Goal: Information Seeking & Learning: Check status

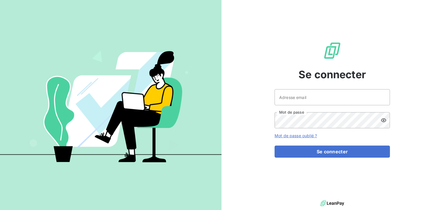
click at [313, 108] on div "Adresse email Mot de passe" at bounding box center [331, 108] width 115 height 39
click at [308, 103] on input "Adresse email" at bounding box center [331, 97] width 115 height 16
type input "[EMAIL_ADDRESS][DOMAIN_NAME]"
click at [274, 146] on button "Se connecter" at bounding box center [331, 152] width 115 height 12
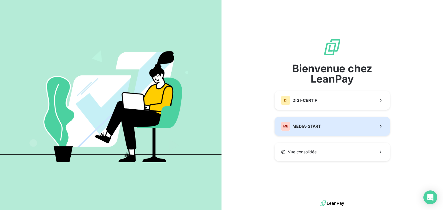
click at [301, 126] on span "MEDIA-START" at bounding box center [306, 127] width 28 height 6
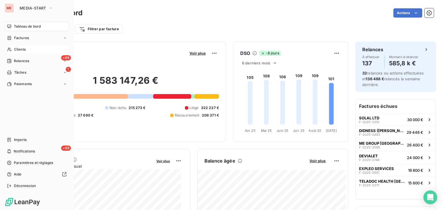
click at [47, 48] on div "Clients" at bounding box center [37, 49] width 64 height 9
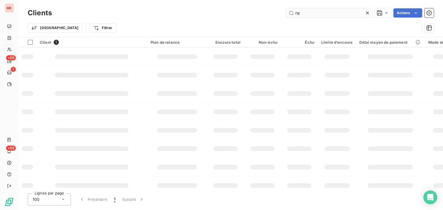
type input "r"
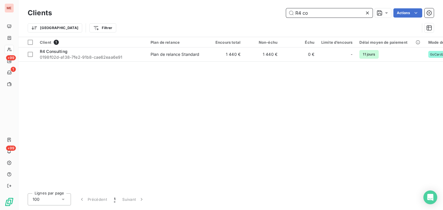
type input "R4 co"
click at [277, 63] on div "Client 1 Plan de relance Encours total Non-échu Échu Limite d’encours Délai moy…" at bounding box center [230, 113] width 424 height 152
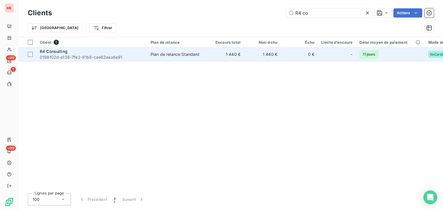
click at [273, 58] on td "1 440 €" at bounding box center [262, 55] width 37 height 14
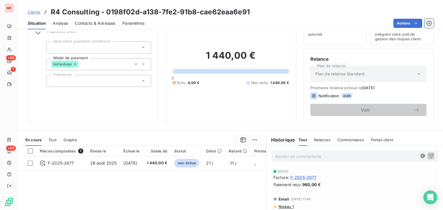
scroll to position [31, 0]
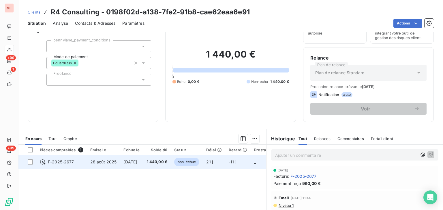
click at [160, 165] on td "1 440,00 €" at bounding box center [157, 162] width 28 height 14
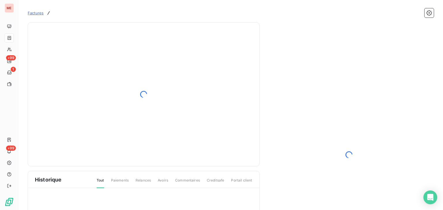
click at [160, 165] on div at bounding box center [144, 94] width 232 height 144
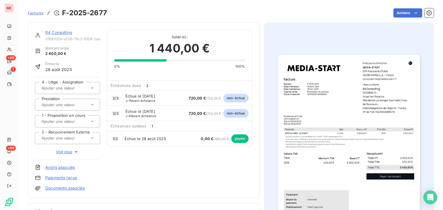
click at [70, 107] on input "text" at bounding box center [70, 104] width 58 height 5
click at [148, 173] on div "R4 Consulting 0198f02d-a138-7fe2-91b8-cae62eaa6e91 Montant initial 2 400,00 € É…" at bounding box center [143, 111] width 217 height 162
click at [73, 102] on input "text" at bounding box center [70, 104] width 58 height 5
click at [193, 188] on div "R4 Consulting 0198f02d-a138-7fe2-91b8-cae62eaa6e91 Montant initial 2 400,00 € É…" at bounding box center [143, 111] width 217 height 162
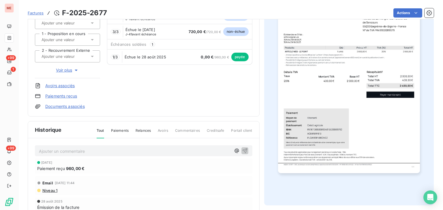
scroll to position [136, 0]
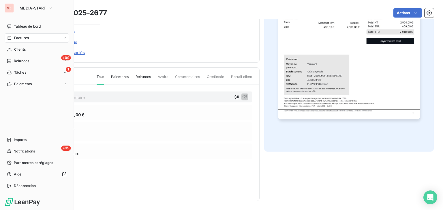
click at [14, 41] on div "Factures" at bounding box center [37, 37] width 64 height 9
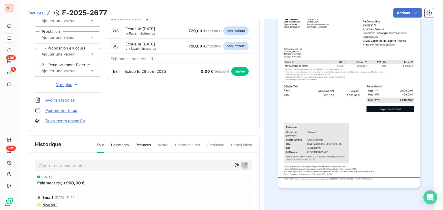
scroll to position [68, 0]
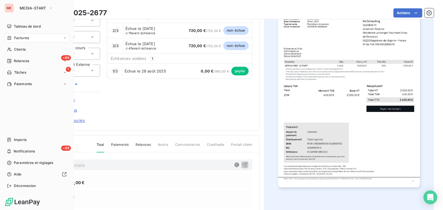
click at [14, 7] on div "ME MEDIA-START" at bounding box center [37, 7] width 64 height 9
click at [51, 11] on icon "button" at bounding box center [50, 8] width 5 height 6
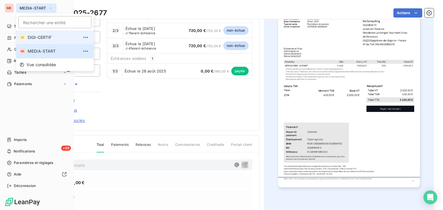
click at [58, 40] on span "DIGI-CERTIF" at bounding box center [53, 38] width 51 height 6
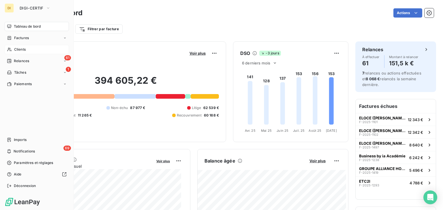
click at [39, 48] on div "Clients" at bounding box center [37, 49] width 64 height 9
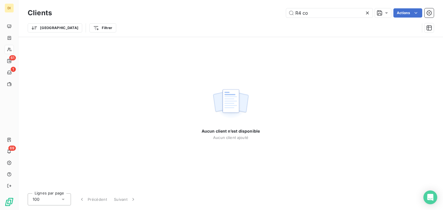
click at [365, 13] on icon at bounding box center [367, 13] width 6 height 6
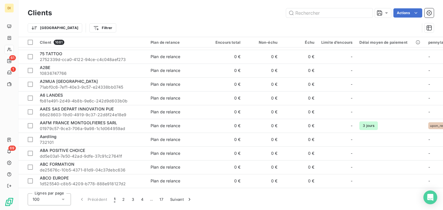
scroll to position [123, 0]
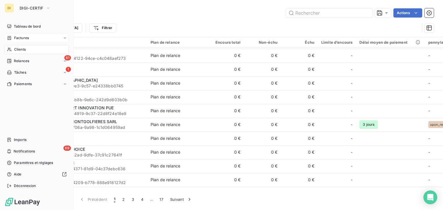
click at [22, 40] on span "Factures" at bounding box center [21, 37] width 15 height 5
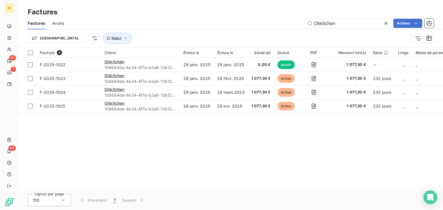
click at [384, 23] on icon at bounding box center [386, 23] width 6 height 6
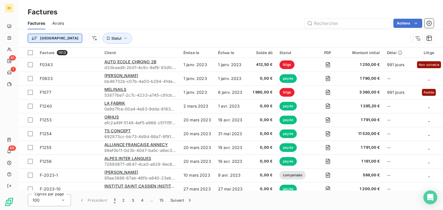
click at [39, 39] on html "DI 61 1 69 Factures Factures Avoirs Actions Trier Statut Facture 1413 Client Ém…" at bounding box center [221, 105] width 443 height 210
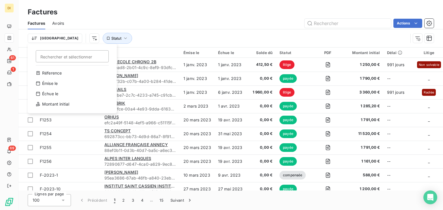
click at [205, 19] on html "DI 61 1 69 Factures Factures Avoirs Actions Trier Rechercher et sélectionner Ré…" at bounding box center [221, 105] width 443 height 210
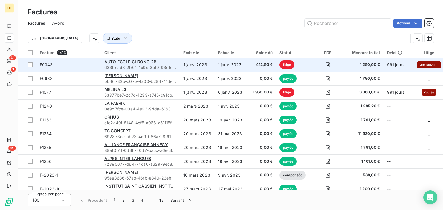
click at [244, 67] on td "1 janv. 2023" at bounding box center [231, 65] width 34 height 14
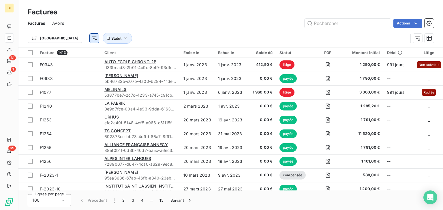
click at [61, 37] on html "DI 61 1 69 Factures Factures Avoirs Actions Trier Statut Facture 1413 Client Ém…" at bounding box center [221, 105] width 443 height 210
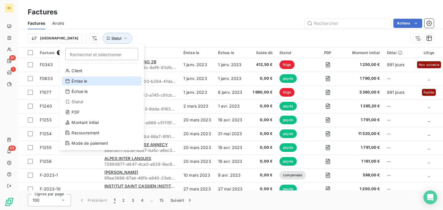
click at [83, 78] on div "Émise le" at bounding box center [102, 81] width 80 height 9
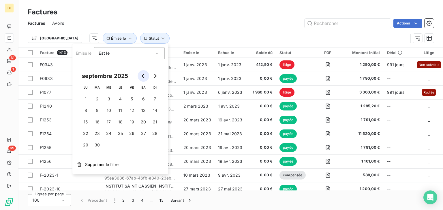
click at [141, 78] on button "Go to previous month" at bounding box center [144, 76] width 12 height 12
click at [138, 56] on div "Est le" at bounding box center [126, 53] width 55 height 8
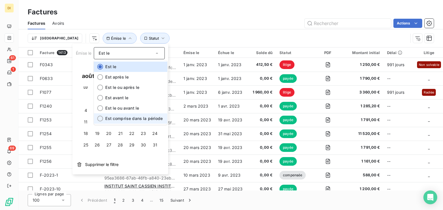
click at [142, 120] on span "Est comprise dans la période" at bounding box center [133, 118] width 57 height 5
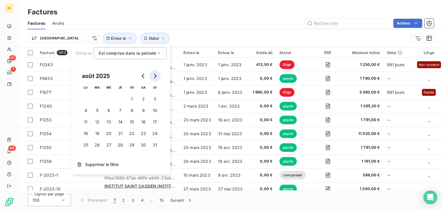
click at [150, 79] on button "Go to next month" at bounding box center [155, 76] width 12 height 12
click at [146, 78] on button "Go to previous month" at bounding box center [144, 76] width 12 height 12
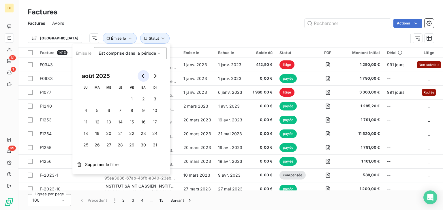
click at [146, 78] on button "Go to previous month" at bounding box center [144, 76] width 12 height 12
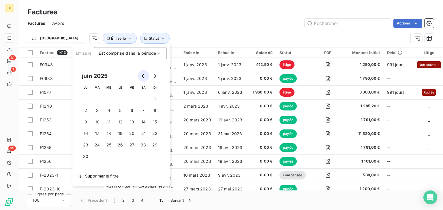
click at [146, 78] on button "Go to previous month" at bounding box center [144, 76] width 12 height 12
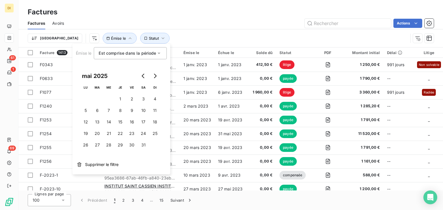
click at [104, 79] on div "mai 2025" at bounding box center [95, 75] width 30 height 9
click at [101, 78] on div "mai 2025" at bounding box center [95, 75] width 30 height 9
click at [145, 75] on icon "Go to previous month" at bounding box center [143, 76] width 5 height 5
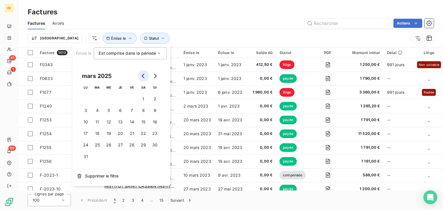
click at [145, 75] on icon "Go to previous month" at bounding box center [143, 76] width 5 height 5
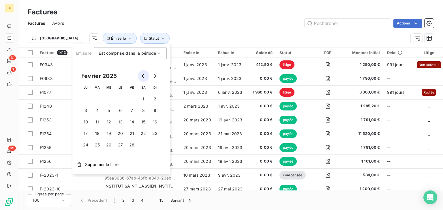
click at [145, 75] on icon "Go to previous month" at bounding box center [143, 76] width 5 height 5
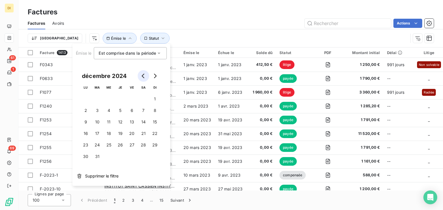
click at [145, 75] on icon "Go to previous month" at bounding box center [143, 76] width 5 height 5
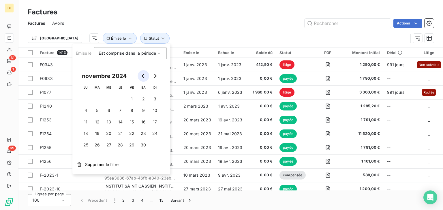
click at [145, 75] on icon "Go to previous month" at bounding box center [143, 76] width 5 height 5
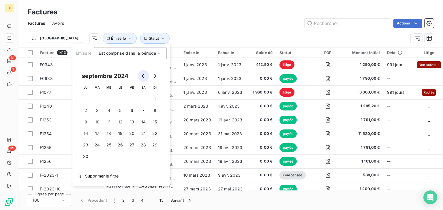
click at [145, 75] on icon "Go to previous month" at bounding box center [143, 76] width 5 height 5
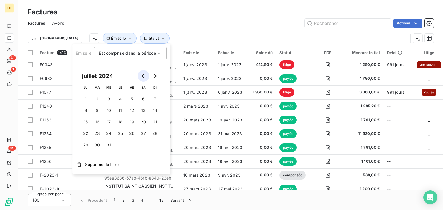
click at [145, 75] on icon "Go to previous month" at bounding box center [143, 76] width 5 height 5
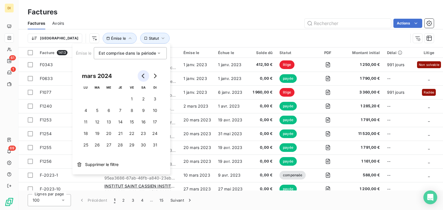
click at [145, 75] on icon "Go to previous month" at bounding box center [143, 76] width 5 height 5
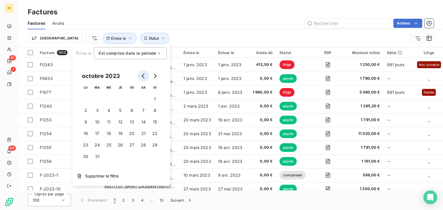
click at [145, 75] on icon "Go to previous month" at bounding box center [143, 76] width 5 height 5
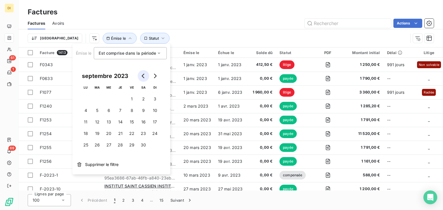
click at [145, 75] on icon "Go to previous month" at bounding box center [143, 76] width 5 height 5
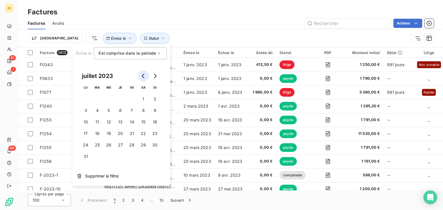
click at [145, 75] on icon "Go to previous month" at bounding box center [143, 76] width 5 height 5
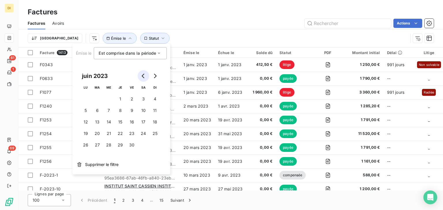
click at [145, 75] on icon "Go to previous month" at bounding box center [143, 76] width 5 height 5
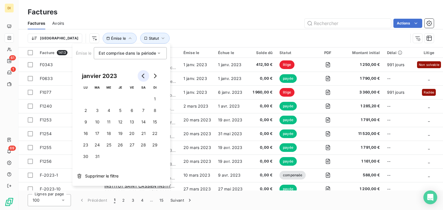
click at [145, 75] on icon "Go to previous month" at bounding box center [143, 76] width 5 height 5
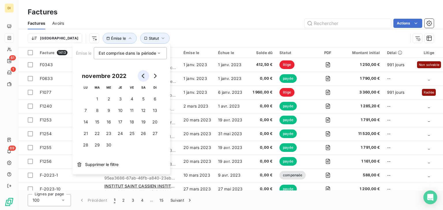
click at [145, 75] on icon "Go to previous month" at bounding box center [143, 76] width 5 height 5
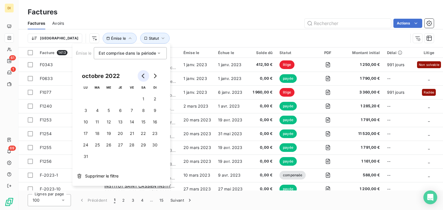
click at [145, 75] on icon "Go to previous month" at bounding box center [143, 76] width 5 height 5
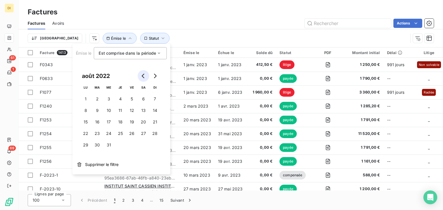
click at [145, 75] on icon "Go to previous month" at bounding box center [143, 76] width 5 height 5
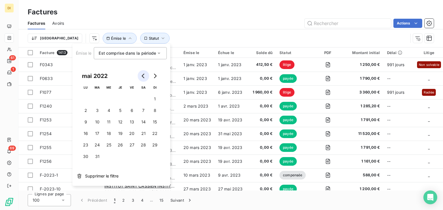
click at [145, 75] on icon "Go to previous month" at bounding box center [143, 76] width 5 height 5
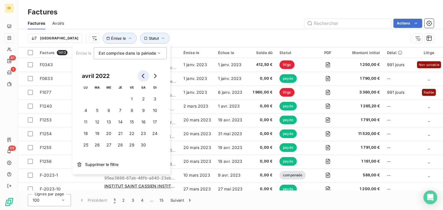
click at [145, 75] on icon "Go to previous month" at bounding box center [143, 76] width 5 height 5
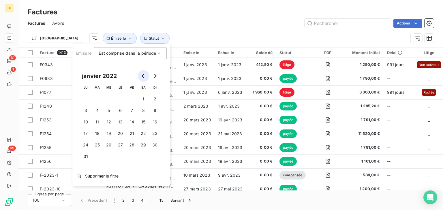
click at [145, 75] on icon "Go to previous month" at bounding box center [143, 76] width 5 height 5
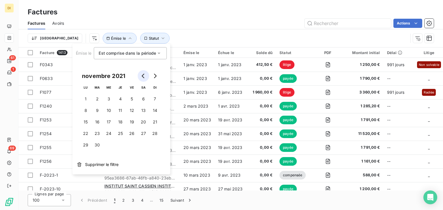
click at [145, 75] on icon "Go to previous month" at bounding box center [143, 76] width 5 height 5
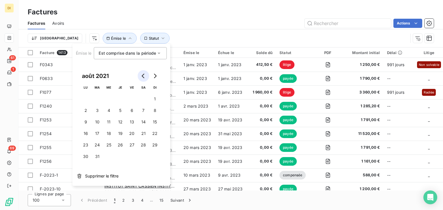
click at [145, 75] on icon "Go to previous month" at bounding box center [143, 76] width 5 height 5
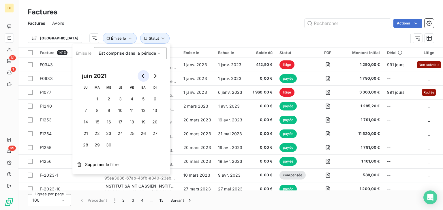
click at [145, 75] on icon "Go to previous month" at bounding box center [143, 76] width 5 height 5
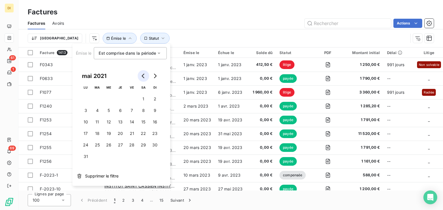
click at [145, 75] on icon "Go to previous month" at bounding box center [143, 76] width 5 height 5
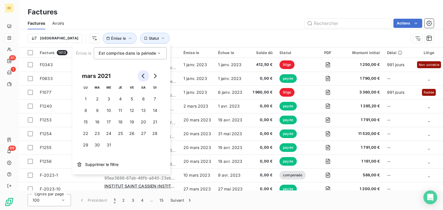
click at [145, 75] on icon "Go to previous month" at bounding box center [143, 76] width 5 height 5
click at [100, 99] on button "1" at bounding box center [97, 99] width 12 height 12
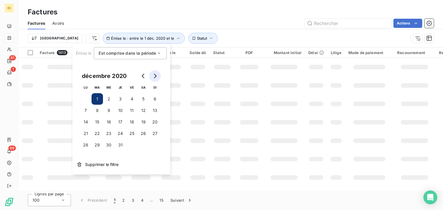
click at [157, 75] on button "Go to next month" at bounding box center [155, 76] width 12 height 12
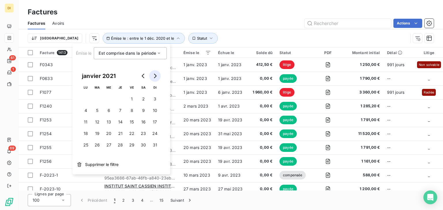
click at [157, 75] on button "Go to next month" at bounding box center [155, 76] width 12 height 12
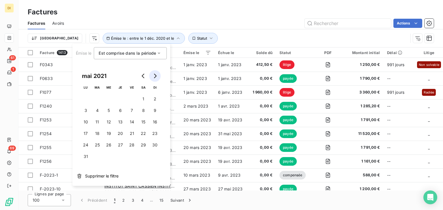
click at [157, 75] on button "Go to next month" at bounding box center [155, 76] width 12 height 12
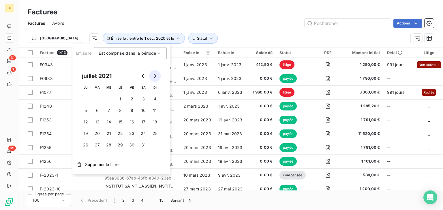
click at [157, 75] on button "Go to next month" at bounding box center [155, 76] width 12 height 12
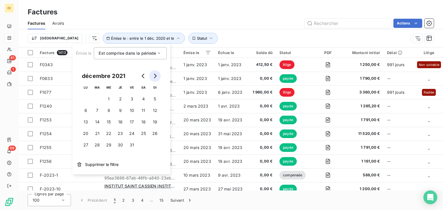
click at [157, 75] on button "Go to next month" at bounding box center [155, 76] width 12 height 12
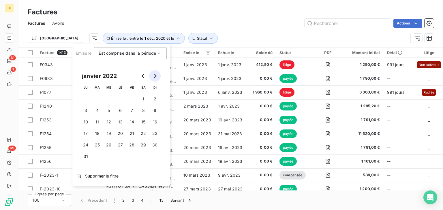
click at [157, 75] on button "Go to next month" at bounding box center [155, 76] width 12 height 12
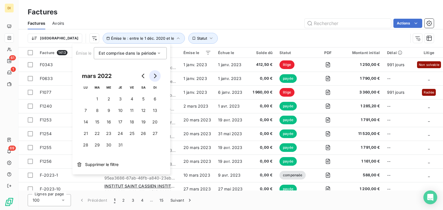
click at [157, 75] on button "Go to next month" at bounding box center [155, 76] width 12 height 12
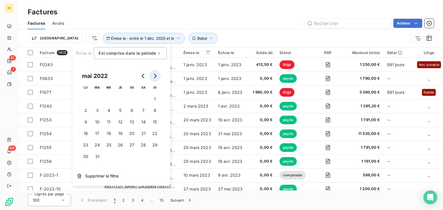
click at [157, 75] on button "Go to next month" at bounding box center [155, 76] width 12 height 12
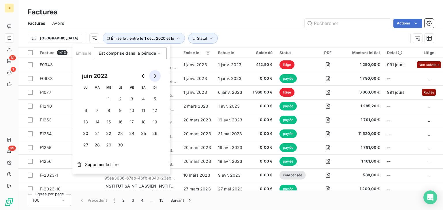
click at [157, 75] on button "Go to next month" at bounding box center [155, 76] width 12 height 12
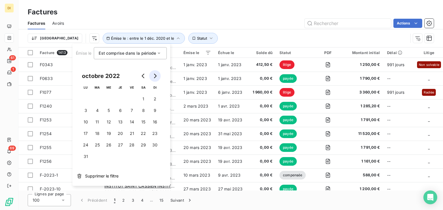
click at [157, 75] on button "Go to next month" at bounding box center [155, 76] width 12 height 12
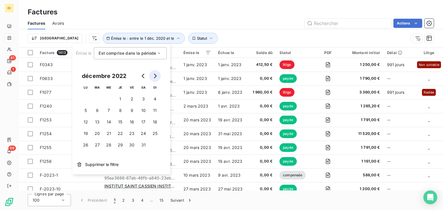
click at [157, 75] on button "Go to next month" at bounding box center [155, 76] width 12 height 12
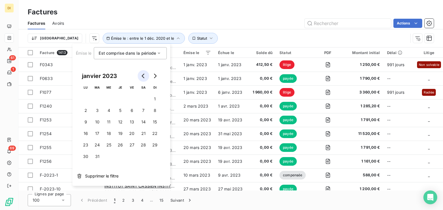
click at [144, 76] on icon "Go to previous month" at bounding box center [143, 76] width 5 height 5
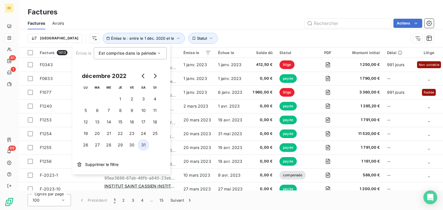
click at [140, 141] on button "31" at bounding box center [144, 146] width 12 height 12
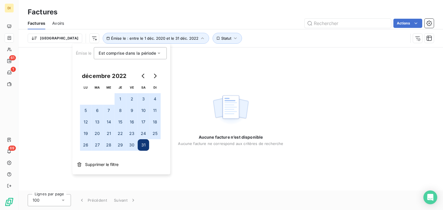
click at [237, 79] on div "Aucune facture n’est disponible Aucune facture ne correspond aux critères de re…" at bounding box center [230, 119] width 424 height 143
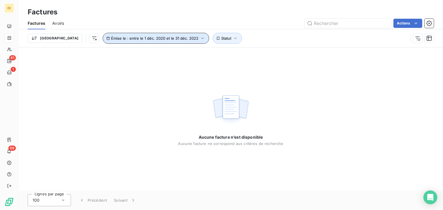
click at [114, 44] on button "Émise le : entre le 1 déc. 2020 et le 31 déc. 2022" at bounding box center [156, 38] width 106 height 11
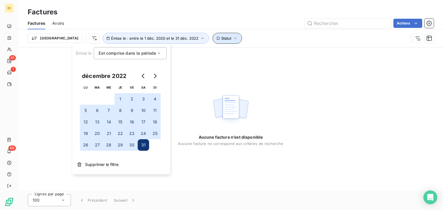
click at [221, 38] on span "Statut" at bounding box center [226, 38] width 10 height 5
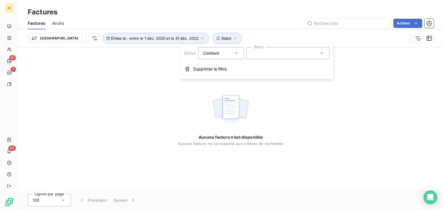
click at [224, 54] on div "Contient is" at bounding box center [218, 53] width 31 height 8
click at [237, 96] on img at bounding box center [230, 110] width 37 height 36
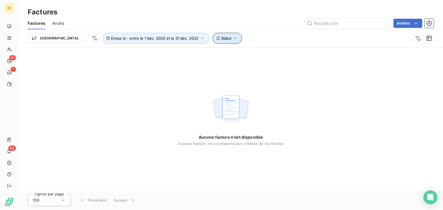
click at [232, 36] on icon "button" at bounding box center [235, 38] width 6 height 6
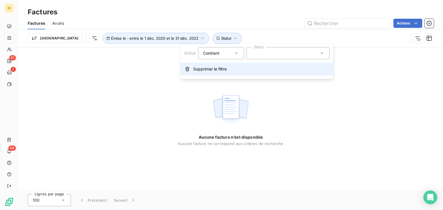
click at [201, 67] on span "Supprimer le filtre" at bounding box center [209, 69] width 33 height 6
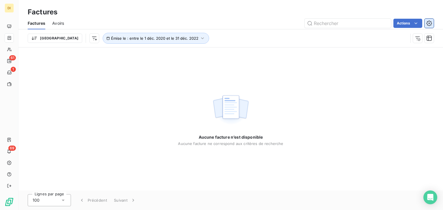
click at [428, 24] on icon "button" at bounding box center [429, 23] width 6 height 6
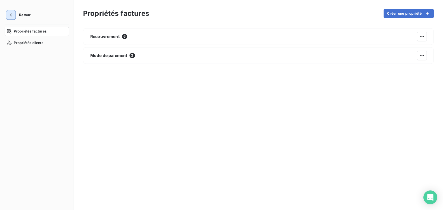
click at [14, 15] on button "button" at bounding box center [10, 14] width 9 height 9
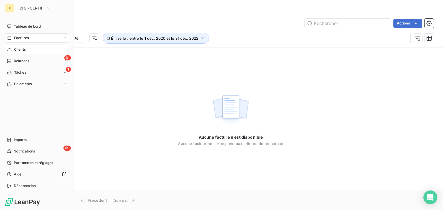
click at [39, 51] on div "Clients" at bounding box center [37, 49] width 64 height 9
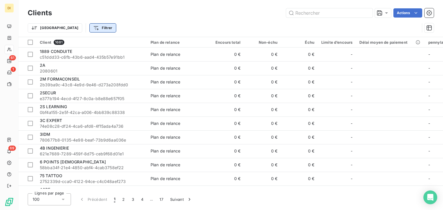
click at [72, 30] on html "DI 61 1 69 Clients Actions Trier Filtrer Client 1681 Plan de relance Encours to…" at bounding box center [221, 105] width 443 height 210
click at [48, 27] on html "DI 61 1 69 Clients Actions Trier Filtrer Client 1681 Plan de relance Encours to…" at bounding box center [221, 105] width 443 height 210
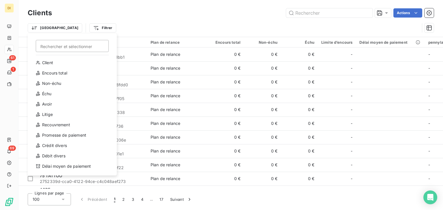
click at [5, 59] on html "DI 61 1 69 Clients Actions Trier Rechercher et sélectionner Client Encours tota…" at bounding box center [221, 105] width 443 height 210
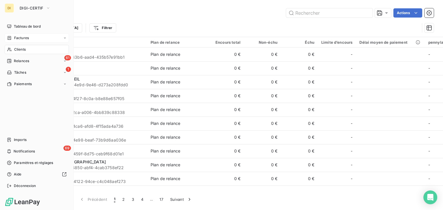
click at [33, 38] on div "Factures" at bounding box center [37, 37] width 64 height 9
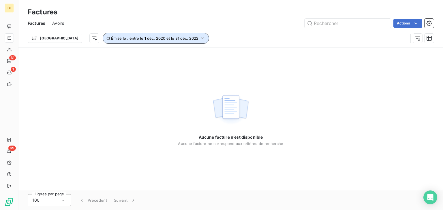
click at [174, 38] on button "Émise le : entre le 1 déc. 2020 et le 31 déc. 2022" at bounding box center [156, 38] width 106 height 11
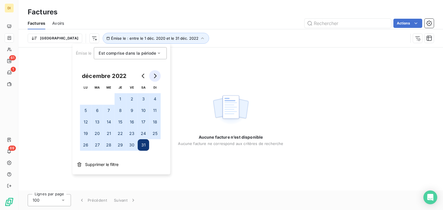
click at [157, 75] on icon "Go to next month" at bounding box center [155, 76] width 5 height 5
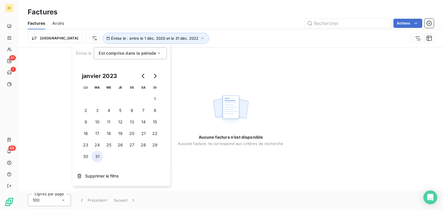
click at [98, 156] on button "31" at bounding box center [97, 157] width 12 height 12
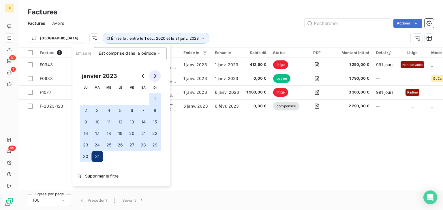
click at [158, 73] on button "Go to next month" at bounding box center [155, 76] width 12 height 12
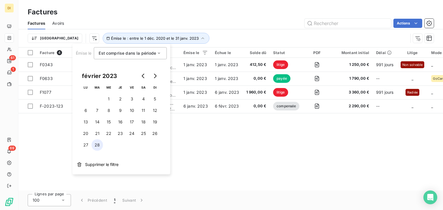
click at [101, 144] on button "28" at bounding box center [97, 146] width 12 height 12
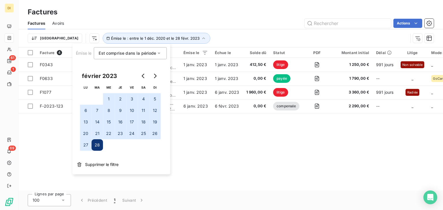
click at [245, 142] on div "Facture 4 Client Émise le Échue le Solde dû Statut PDF Montant initial Délai Li…" at bounding box center [230, 119] width 424 height 143
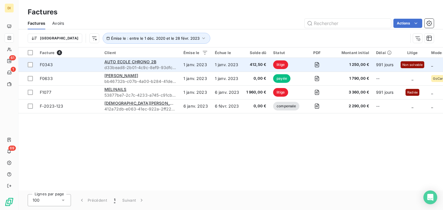
click at [206, 59] on td "1 janv. 2023" at bounding box center [195, 65] width 31 height 14
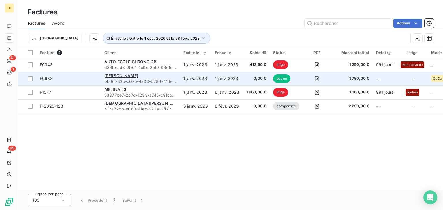
click at [225, 78] on td "1 janv. 2023" at bounding box center [226, 79] width 31 height 14
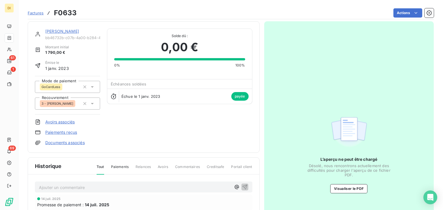
scroll to position [8, 0]
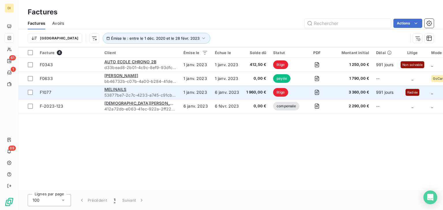
click at [240, 93] on td "6 janv. 2023" at bounding box center [226, 93] width 31 height 14
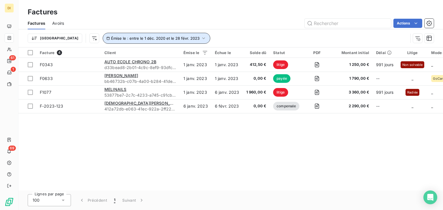
click at [168, 37] on button "Émise le : entre le 1 déc. 2020 et le 28 févr. 2023" at bounding box center [157, 38] width 108 height 11
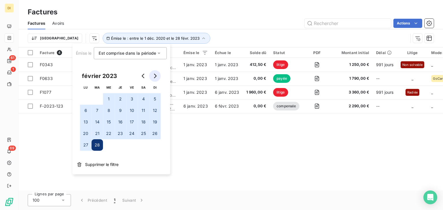
click at [156, 73] on button "Go to next month" at bounding box center [155, 76] width 12 height 12
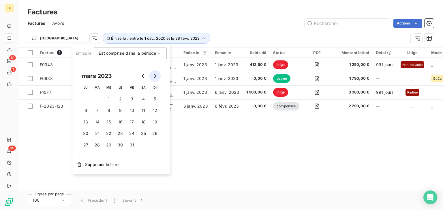
click at [156, 73] on button "Go to next month" at bounding box center [155, 76] width 12 height 12
click at [134, 140] on td "30" at bounding box center [132, 146] width 12 height 12
click at [129, 144] on button "30" at bounding box center [132, 146] width 12 height 12
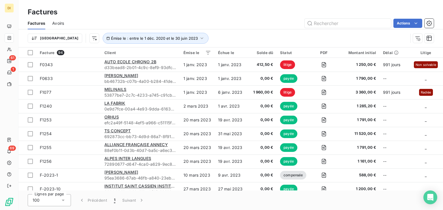
click at [265, 22] on div "Actions" at bounding box center [252, 23] width 363 height 9
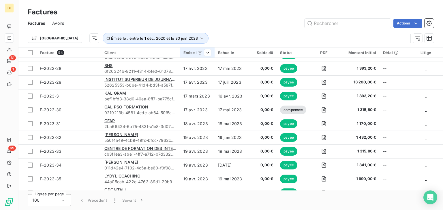
scroll to position [467, 0]
click at [65, 37] on html "DI 61 1 69 Factures Factures Avoirs Actions Trier Émise le : entre le 1 déc. 20…" at bounding box center [221, 105] width 443 height 210
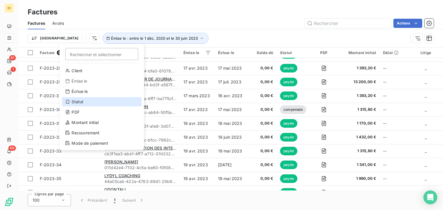
click at [93, 106] on div "Statut" at bounding box center [102, 101] width 80 height 9
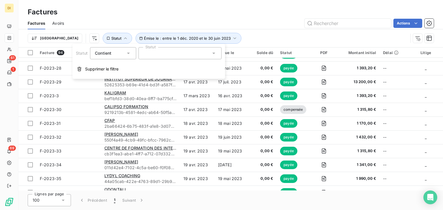
click at [153, 49] on div at bounding box center [179, 53] width 83 height 12
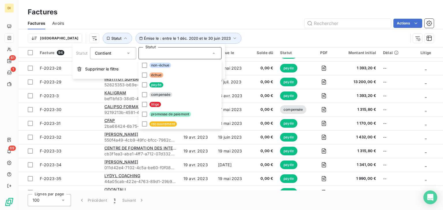
click at [119, 55] on div "Contient" at bounding box center [110, 53] width 31 height 8
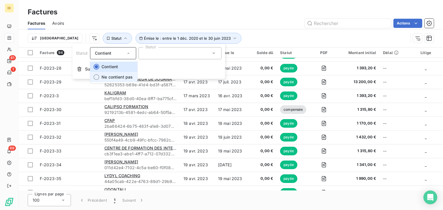
click at [110, 78] on span "Ne contient pas" at bounding box center [116, 77] width 31 height 5
click at [156, 57] on div at bounding box center [179, 53] width 83 height 12
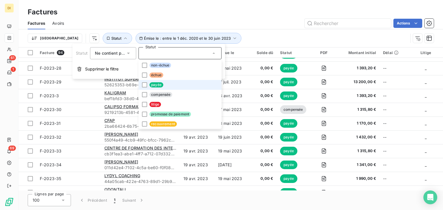
click at [174, 82] on li "payée" at bounding box center [179, 85] width 83 height 10
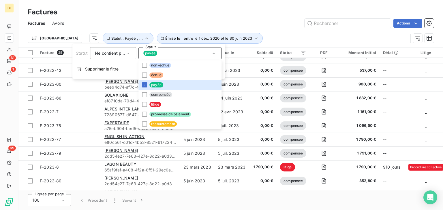
scroll to position [216, 0]
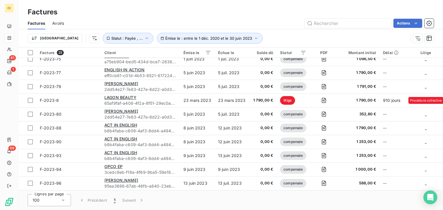
click at [268, 23] on div "Actions" at bounding box center [252, 23] width 363 height 9
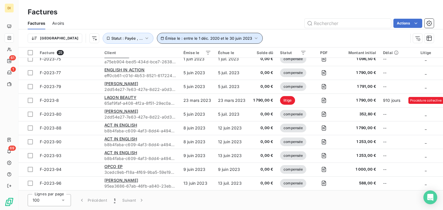
click at [196, 36] on span "Émise le : entre le 1 déc. 2020 et le 30 juin 2023" at bounding box center [208, 38] width 87 height 5
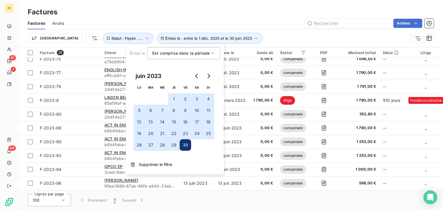
click at [254, 29] on div "Factures Avoirs Actions" at bounding box center [230, 23] width 424 height 12
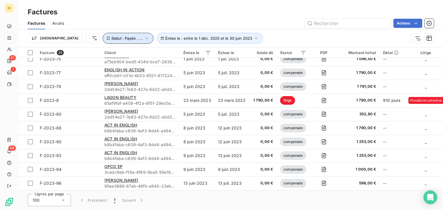
click at [111, 40] on span "Statut : Payée , ..." at bounding box center [126, 38] width 31 height 5
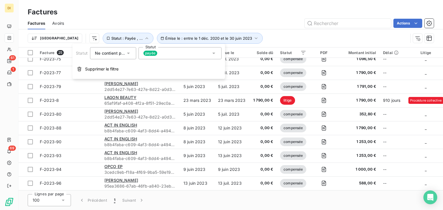
click at [168, 50] on div "payée" at bounding box center [179, 53] width 83 height 12
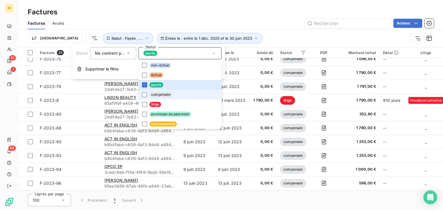
click at [168, 95] on span "compensée" at bounding box center [160, 94] width 23 height 5
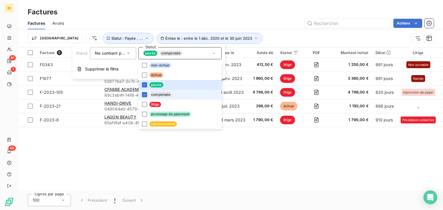
scroll to position [0, 0]
click at [265, 26] on div "Actions" at bounding box center [252, 23] width 363 height 9
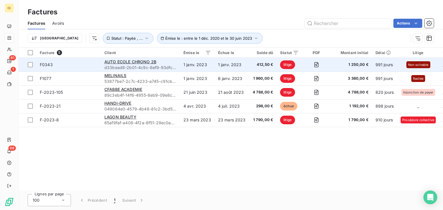
click at [249, 69] on td "412,50 €" at bounding box center [263, 65] width 28 height 14
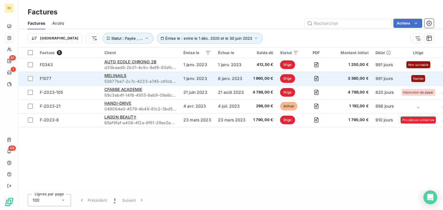
click at [164, 81] on span "53877be7-2c7c-4233-a745-c91cba260111" at bounding box center [140, 82] width 72 height 6
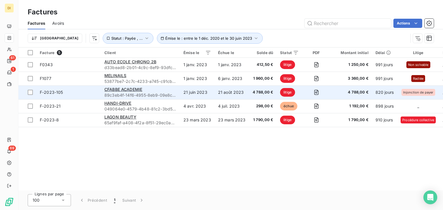
click at [247, 93] on td "21 août 2023" at bounding box center [231, 93] width 35 height 14
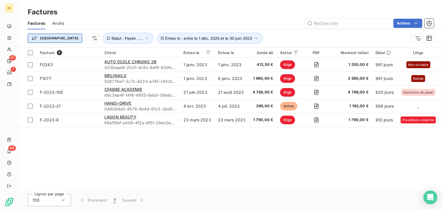
click at [46, 37] on html "DI 61 1 69 Factures Factures Avoirs Actions Trier Émise le : entre le 1 déc. 20…" at bounding box center [221, 105] width 443 height 210
click at [121, 19] on html "DI 61 1 69 Factures Factures Avoirs Actions Trier Émise le : entre le 1 déc. 20…" at bounding box center [221, 105] width 443 height 210
click at [101, 46] on div "Trier Émise le : entre le 1 déc. 2020 et le 30 juin 2023 Statut : Payée , ..." at bounding box center [231, 38] width 406 height 18
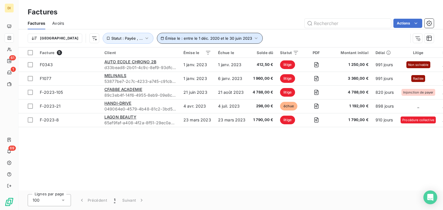
click at [165, 40] on span "Émise le : entre le 1 déc. 2020 et le 30 juin 2023" at bounding box center [208, 38] width 87 height 5
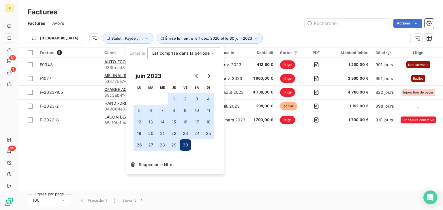
click at [179, 57] on div "Est comprise dans la période between" at bounding box center [180, 53] width 57 height 8
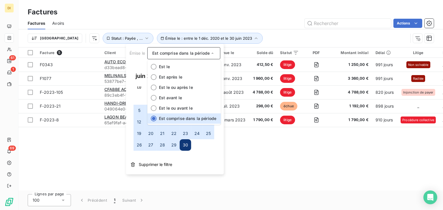
click at [262, 33] on div "Trier Émise le : entre le 1 déc. 2020 et le 30 juin 2023 Statut : Payée , ..." at bounding box center [218, 38] width 380 height 11
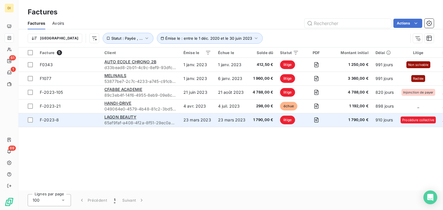
click at [249, 118] on td "1 790,00 €" at bounding box center [263, 120] width 28 height 14
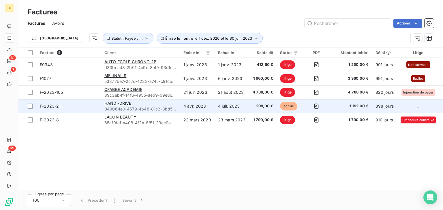
click at [223, 107] on td "4 juil. 2023" at bounding box center [231, 106] width 35 height 14
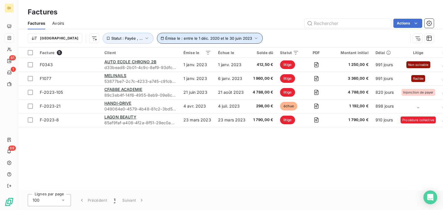
click at [253, 40] on icon "button" at bounding box center [256, 38] width 6 height 6
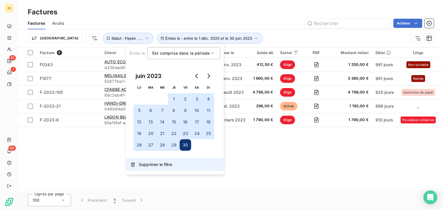
click at [148, 164] on span "Supprimer le filtre" at bounding box center [155, 165] width 33 height 6
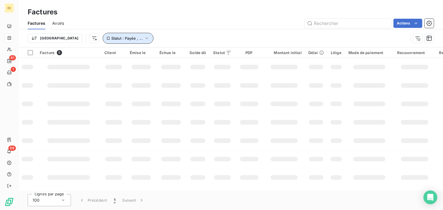
click at [111, 37] on span "Statut : Payée , ..." at bounding box center [126, 38] width 31 height 5
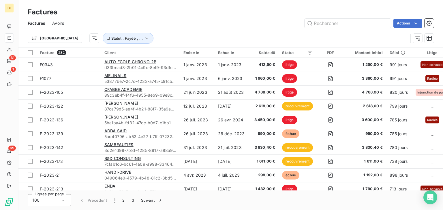
click at [172, 15] on div "Factures" at bounding box center [230, 12] width 424 height 10
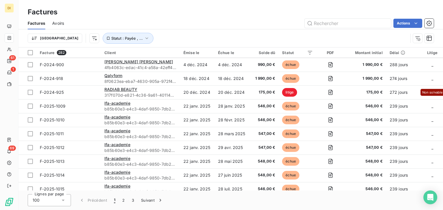
scroll to position [1254, 0]
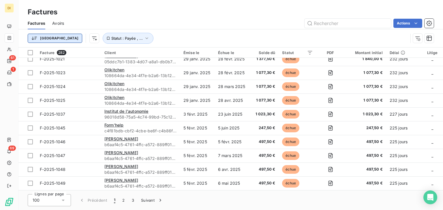
click at [39, 39] on html "DI 61 1 69 Factures Factures Avoirs Actions Trier Statut : Payée , ... Facture …" at bounding box center [221, 105] width 443 height 210
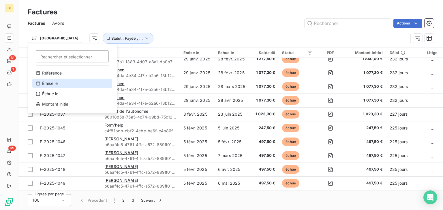
click at [61, 83] on div "Émise le" at bounding box center [72, 83] width 80 height 9
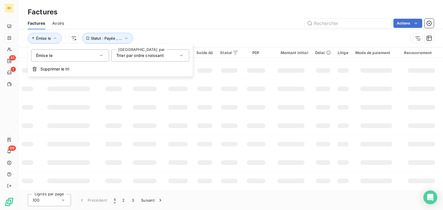
scroll to position [146, 0]
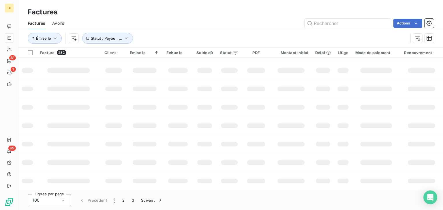
click at [169, 26] on div "Actions" at bounding box center [252, 23] width 363 height 9
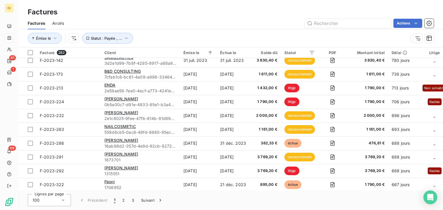
scroll to position [0, 0]
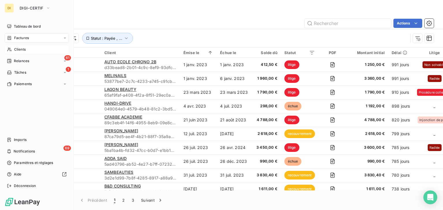
click at [12, 46] on div "Clients" at bounding box center [37, 49] width 64 height 9
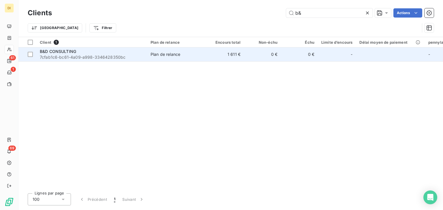
type input "b&"
click at [249, 51] on td "0 €" at bounding box center [262, 55] width 37 height 14
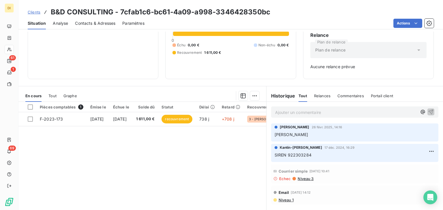
scroll to position [54, 0]
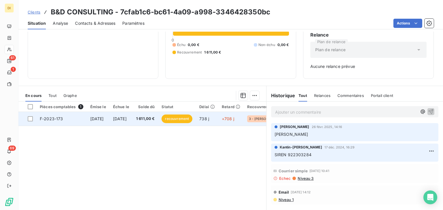
click at [154, 116] on span "1 611,00 €" at bounding box center [145, 119] width 19 height 6
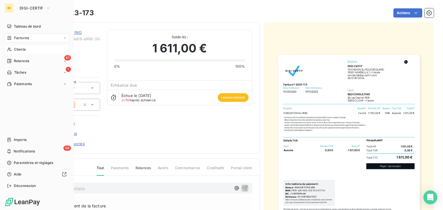
click at [13, 48] on div "Clients" at bounding box center [37, 49] width 64 height 9
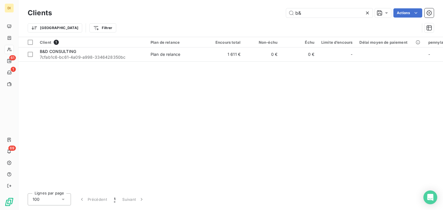
drag, startPoint x: 303, startPoint y: 13, endPoint x: 268, endPoint y: 11, distance: 35.2
click at [268, 11] on div "b& Actions" at bounding box center [246, 12] width 375 height 9
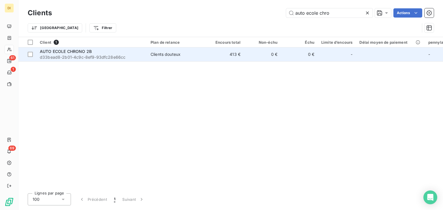
type input "auto ecole chro"
click at [212, 56] on td "413 €" at bounding box center [225, 55] width 37 height 14
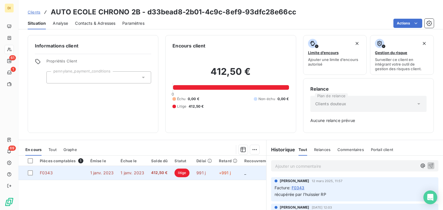
click at [138, 173] on span "1 janv. 2023" at bounding box center [133, 173] width 24 height 5
